Goal: Find specific page/section: Find specific page/section

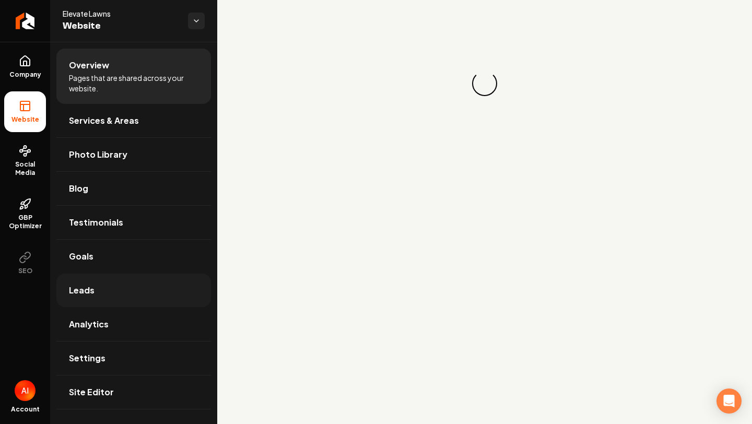
click at [169, 290] on link "Leads" at bounding box center [133, 290] width 155 height 33
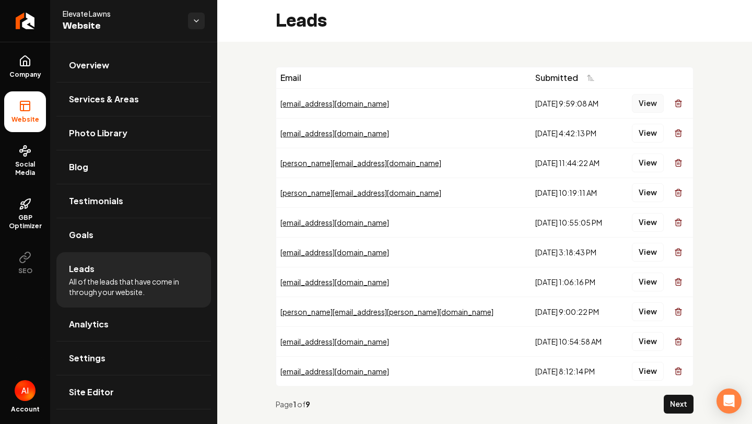
click at [646, 106] on button "View" at bounding box center [648, 103] width 32 height 19
click at [642, 137] on button "View" at bounding box center [648, 133] width 32 height 19
click at [652, 158] on button "View" at bounding box center [648, 162] width 32 height 19
click at [656, 189] on button "View" at bounding box center [648, 192] width 32 height 19
click at [657, 222] on button "View" at bounding box center [648, 222] width 32 height 19
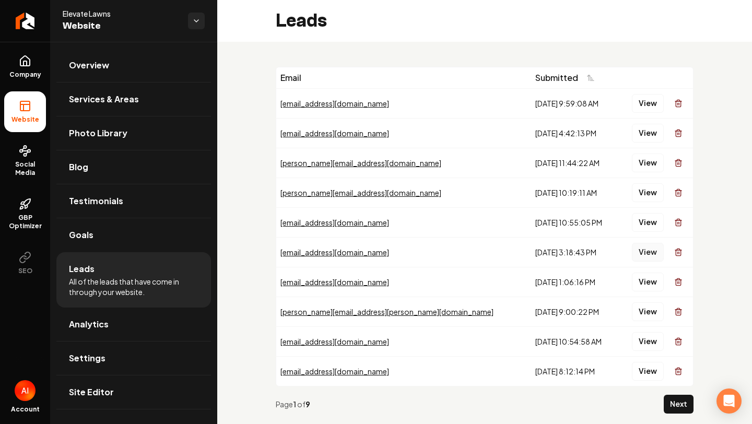
click at [658, 253] on button "View" at bounding box center [648, 252] width 32 height 19
